Goal: Task Accomplishment & Management: Use online tool/utility

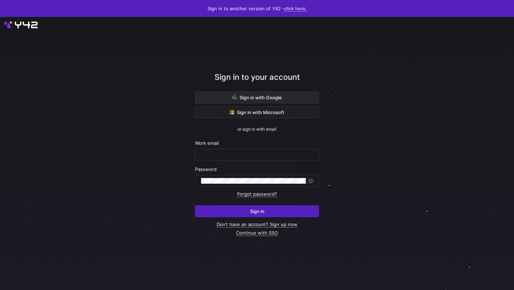
click at [308, 101] on span at bounding box center [256, 97] width 123 height 11
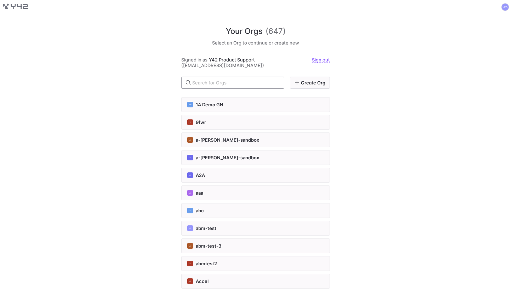
click at [271, 81] on input "text" at bounding box center [235, 83] width 86 height 6
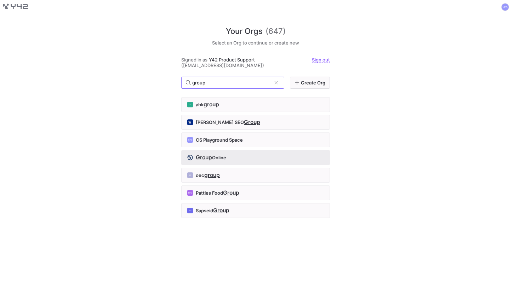
type input "group"
click at [246, 158] on div "Group Online" at bounding box center [255, 158] width 137 height 6
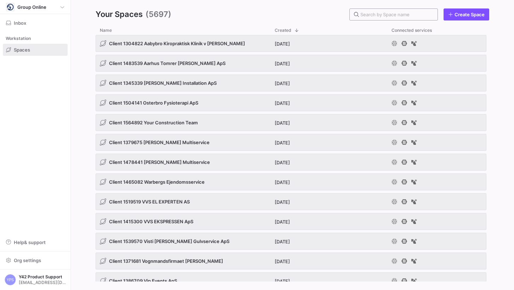
click at [418, 12] on input "text" at bounding box center [395, 15] width 71 height 6
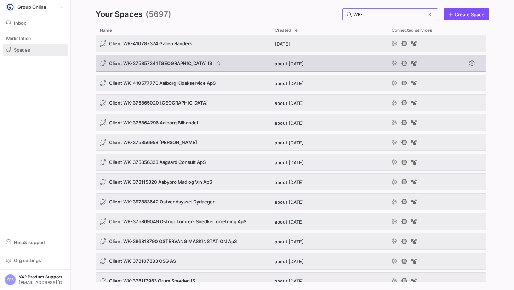
type input "WK-"
click at [260, 69] on div "Client WK-375857341 [GEOGRAPHIC_DATA] IS" at bounding box center [183, 63] width 175 height 17
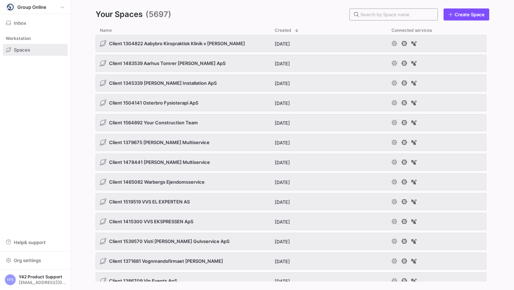
click at [420, 18] on div at bounding box center [395, 14] width 71 height 11
click at [416, 13] on input "text" at bounding box center [395, 15] width 71 height 6
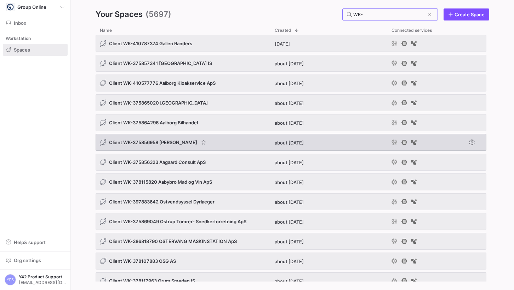
type input "WK-"
click at [227, 145] on div "Client WK-375856958 [PERSON_NAME]" at bounding box center [183, 142] width 175 height 17
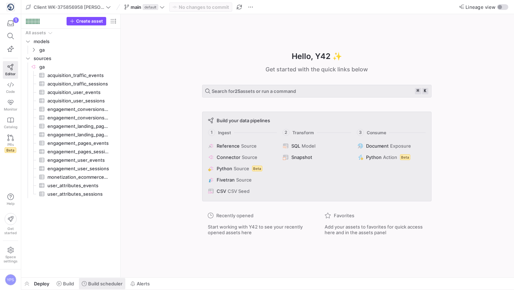
click at [110, 283] on span "Build scheduler" at bounding box center [105, 284] width 34 height 6
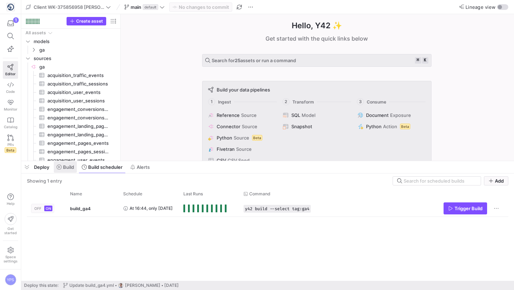
click at [73, 168] on span "Build" at bounding box center [68, 168] width 11 height 6
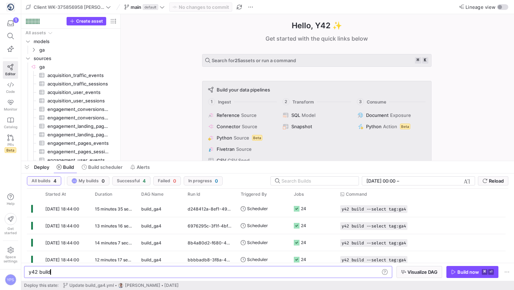
scroll to position [0, 21]
click at [26, 59] on icon "Press SPACE to select this row." at bounding box center [27, 58] width 5 height 4
